Goal: Information Seeking & Learning: Learn about a topic

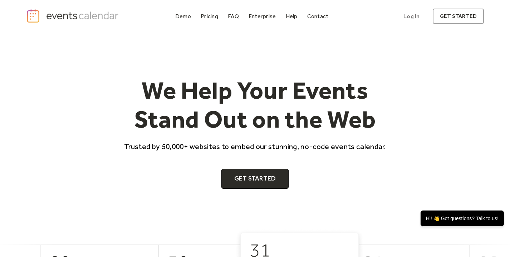
click at [209, 16] on div "Pricing" at bounding box center [210, 16] width 18 height 4
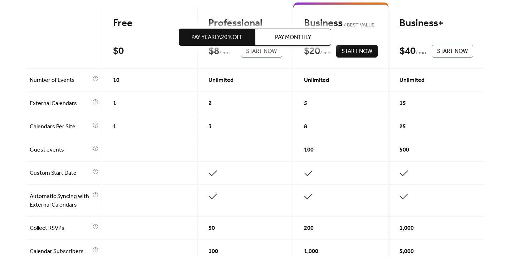
click at [316, 34] on button "Pay Monthly" at bounding box center [293, 37] width 76 height 17
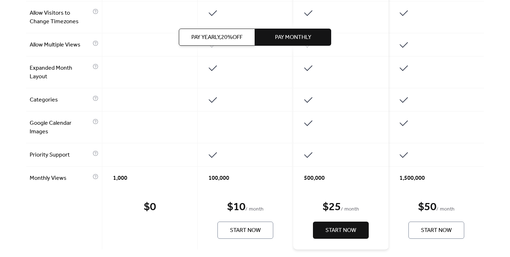
scroll to position [519, 0]
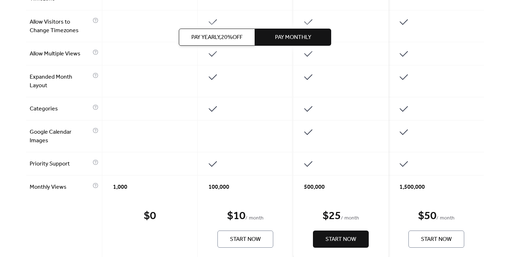
click at [342, 243] on span "Start Now" at bounding box center [341, 239] width 31 height 9
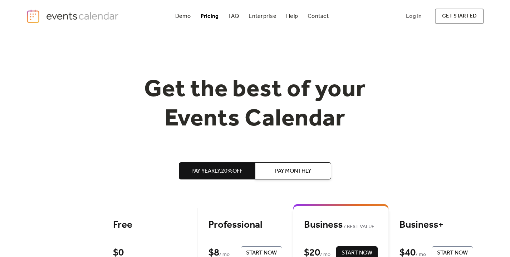
click at [315, 18] on div "Contact" at bounding box center [318, 16] width 21 height 4
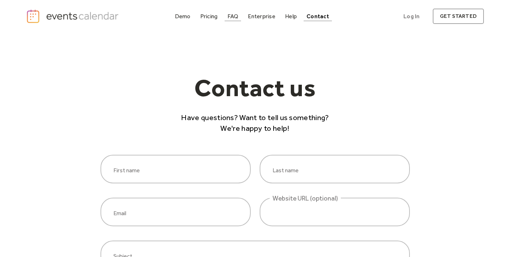
click at [238, 15] on div "FAQ" at bounding box center [233, 16] width 11 height 4
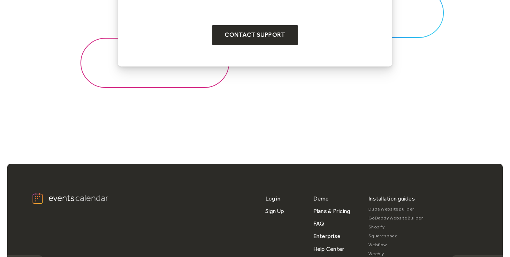
scroll to position [945, 0]
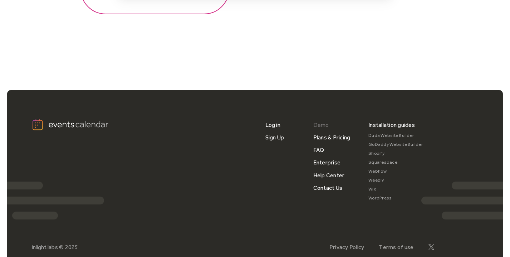
click at [320, 123] on link "Demo" at bounding box center [321, 125] width 16 height 13
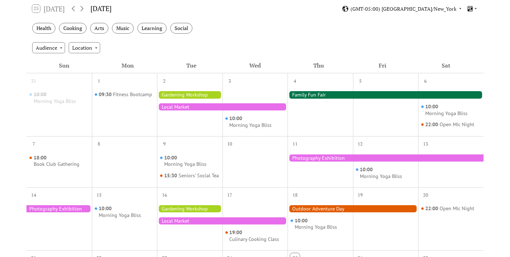
scroll to position [120, 0]
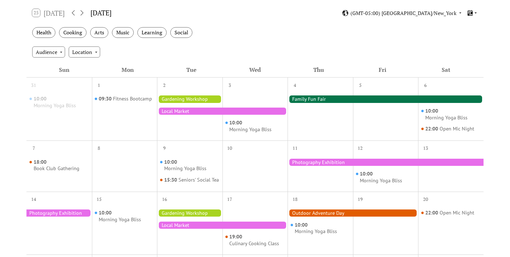
click at [473, 13] on icon at bounding box center [470, 13] width 7 height 7
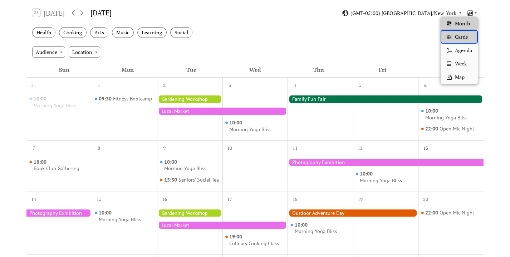
click at [454, 39] on div "Cards" at bounding box center [459, 37] width 37 height 14
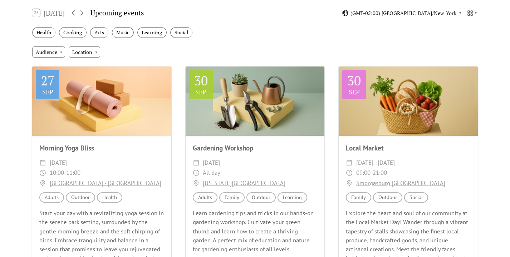
click at [475, 8] on div "25 [DATE] Upcoming events (GMT-05:00) [GEOGRAPHIC_DATA]/New_York" at bounding box center [254, 13] width 457 height 19
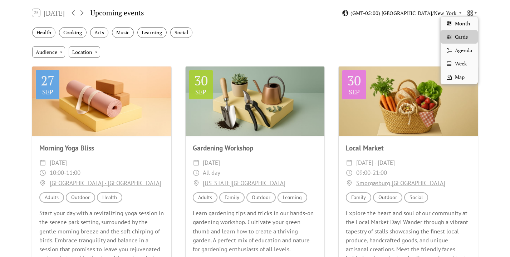
click at [475, 11] on icon at bounding box center [476, 13] width 4 height 4
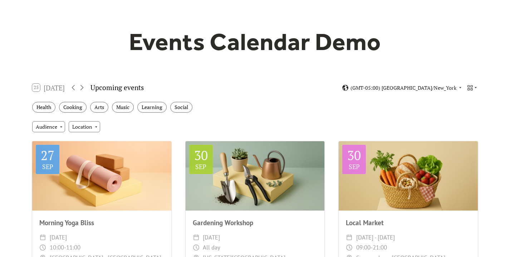
scroll to position [0, 0]
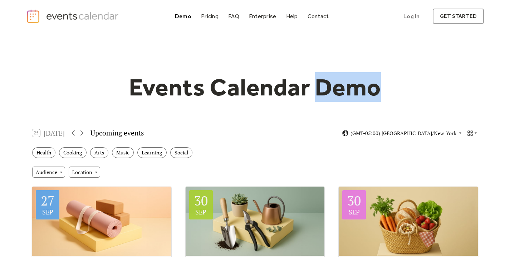
click at [295, 14] on div "Help" at bounding box center [292, 16] width 12 height 4
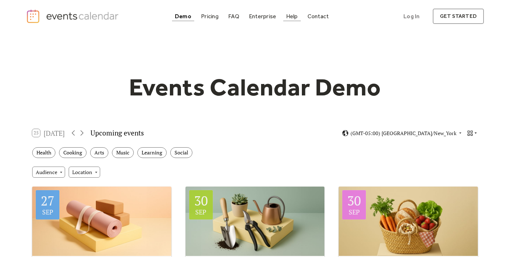
click at [475, 134] on div at bounding box center [472, 133] width 11 height 7
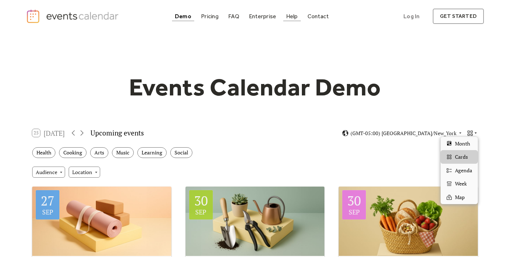
click at [476, 134] on icon at bounding box center [476, 133] width 4 height 4
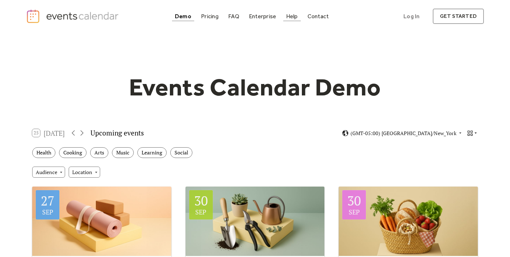
click at [469, 134] on icon at bounding box center [470, 133] width 7 height 7
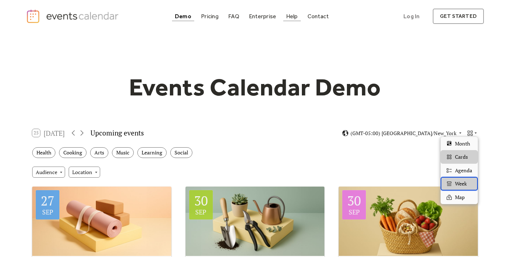
click at [458, 188] on div "Week" at bounding box center [459, 184] width 37 height 14
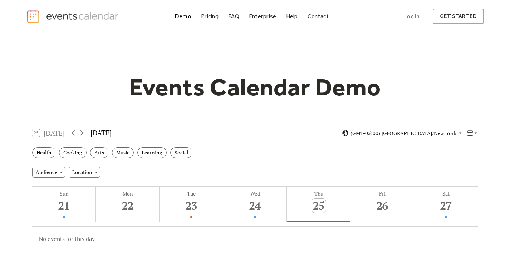
click at [471, 132] on icon at bounding box center [470, 133] width 7 height 7
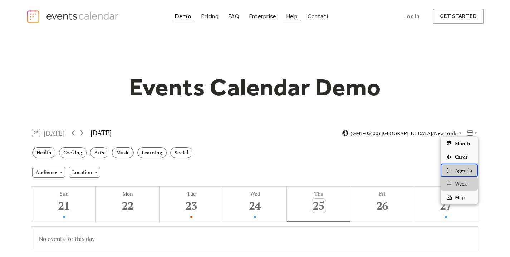
click at [460, 171] on span "Agenda" at bounding box center [463, 171] width 17 height 8
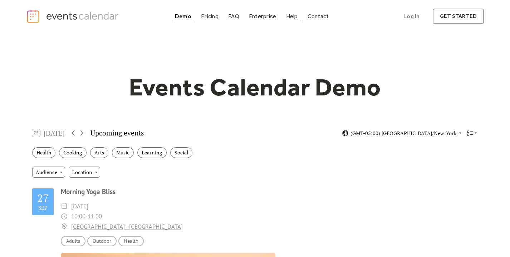
click at [478, 133] on div "25 [DATE] Upcoming events (GMT-05:00) [GEOGRAPHIC_DATA]/New_York" at bounding box center [254, 133] width 457 height 19
click at [471, 135] on icon at bounding box center [470, 133] width 7 height 7
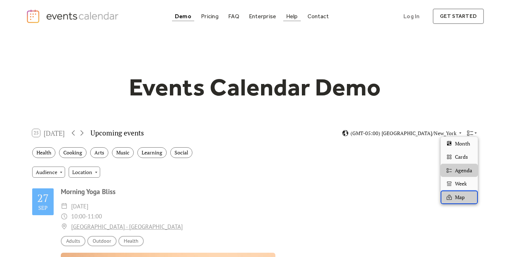
click at [460, 195] on span "Map" at bounding box center [460, 198] width 10 height 8
